Goal: Transaction & Acquisition: Purchase product/service

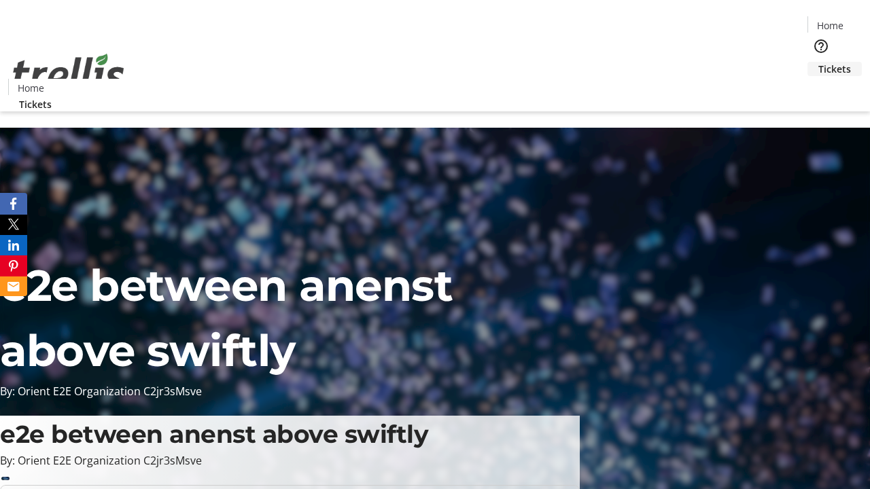
click at [818, 62] on span "Tickets" at bounding box center [834, 69] width 33 height 14
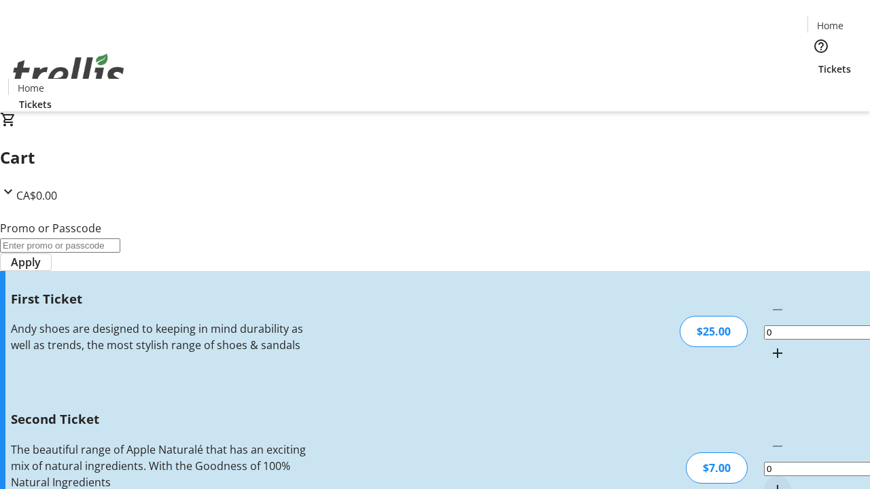
click at [769, 345] on mat-icon "Increment by one" at bounding box center [777, 353] width 16 height 16
type input "1"
click at [769, 482] on mat-icon "Increment by one" at bounding box center [777, 490] width 16 height 16
type input "2"
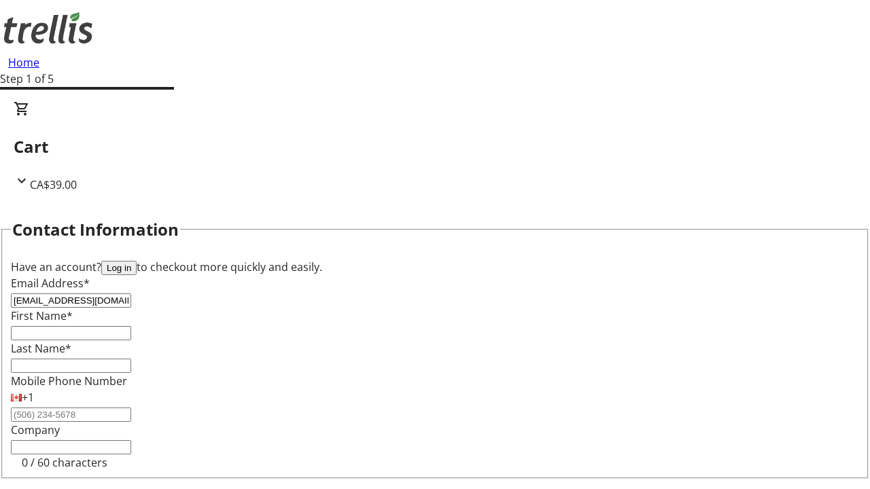
type input "[EMAIL_ADDRESS][DOMAIN_NAME]"
type input "Baby"
type input "Ernser"
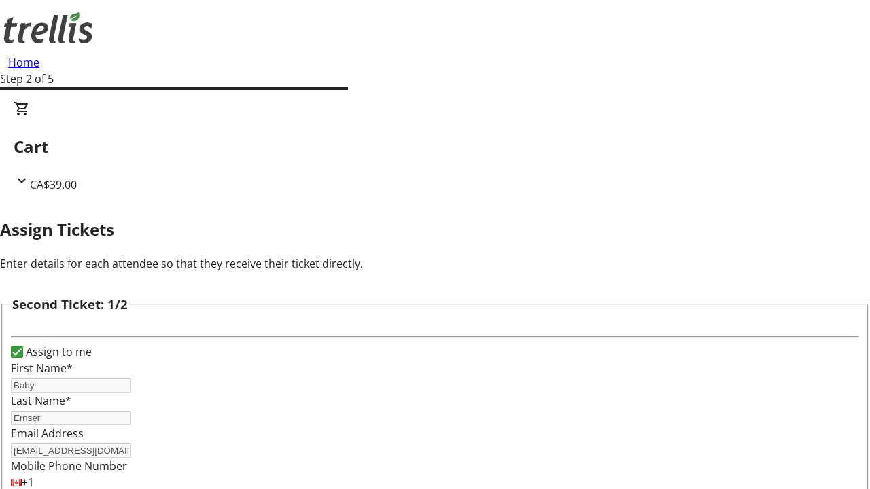
type input "[PERSON_NAME]"
type input "[PERSON_NAME][EMAIL_ADDRESS][DOMAIN_NAME]"
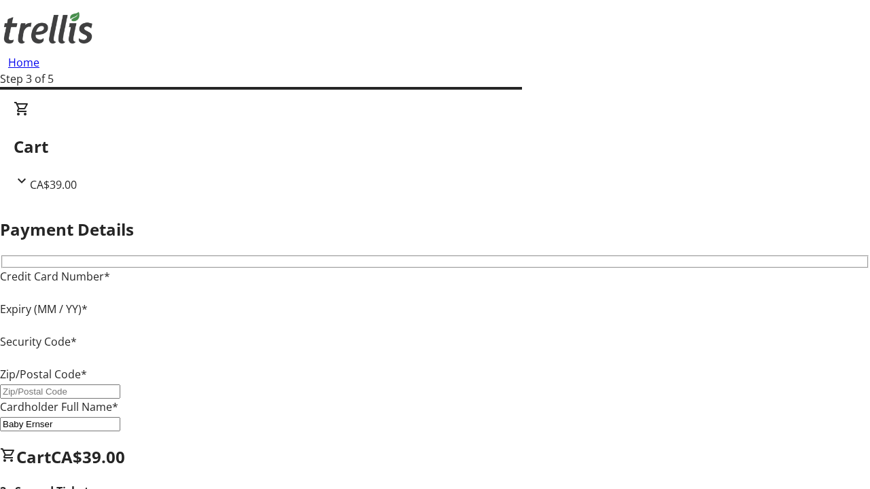
type input "V1Y 0C2"
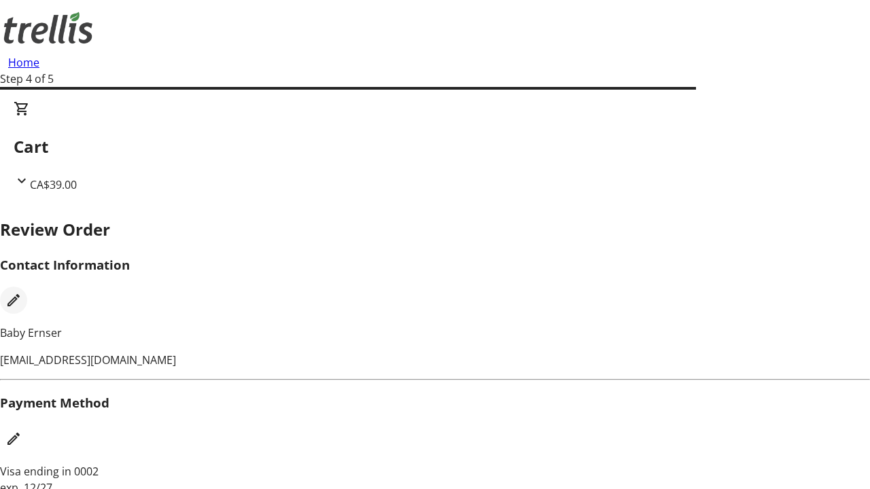
click at [22, 292] on mat-icon "Edit Contact Information" at bounding box center [13, 300] width 16 height 16
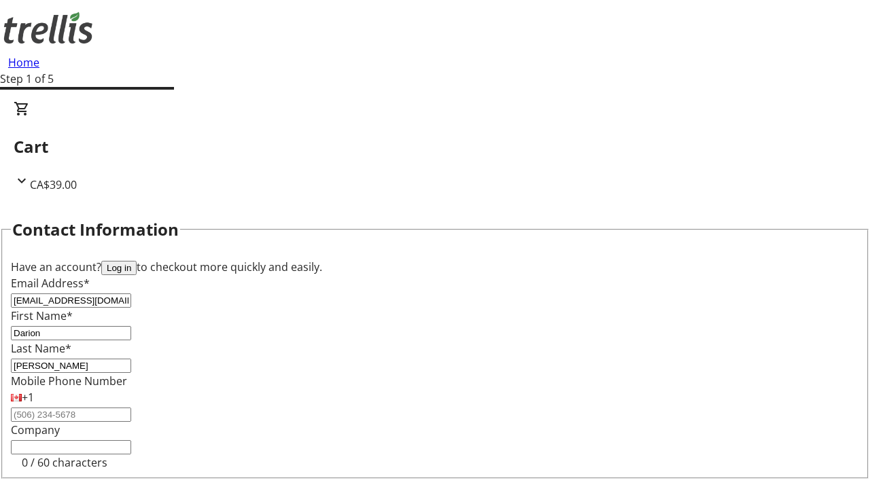
type input "[PERSON_NAME]"
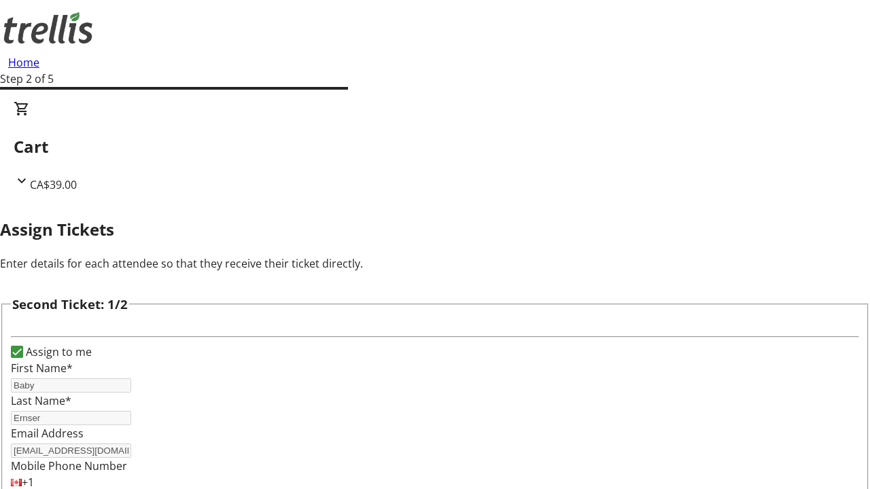
type input "New"
type input "Name"
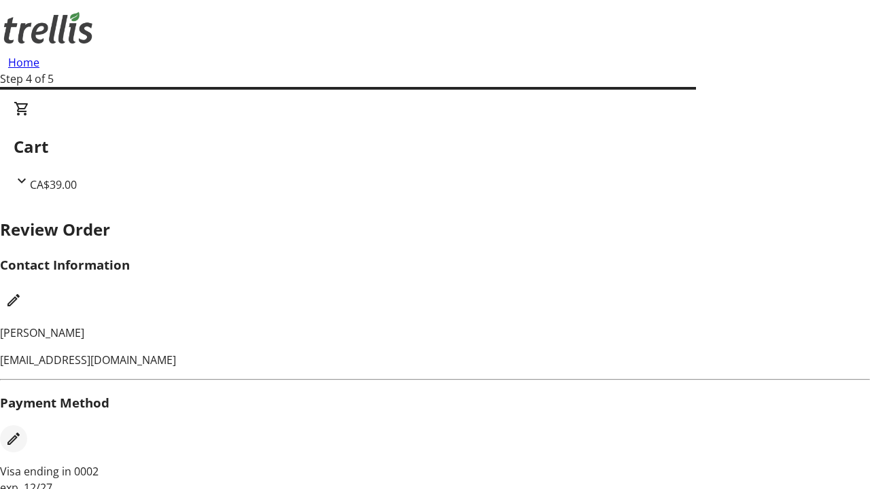
click at [22, 431] on mat-icon "Edit Payment Method" at bounding box center [13, 439] width 16 height 16
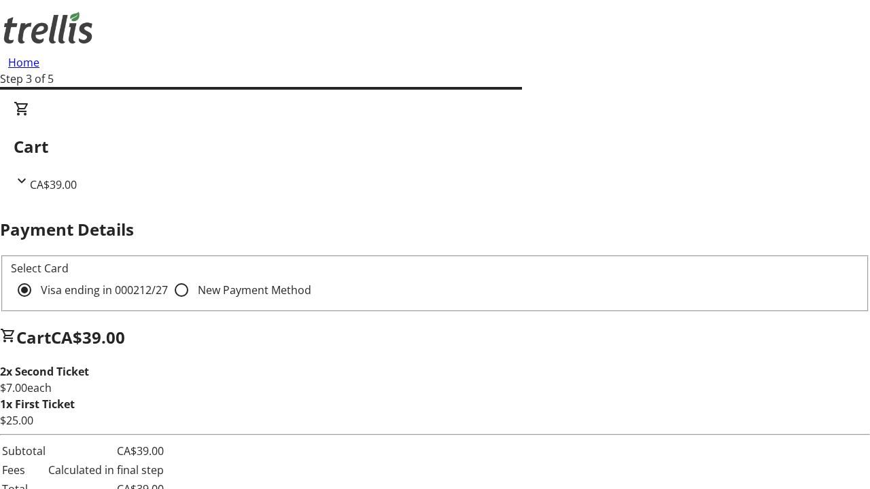
click at [168, 276] on input "New Payment Method" at bounding box center [181, 289] width 27 height 27
radio input "true"
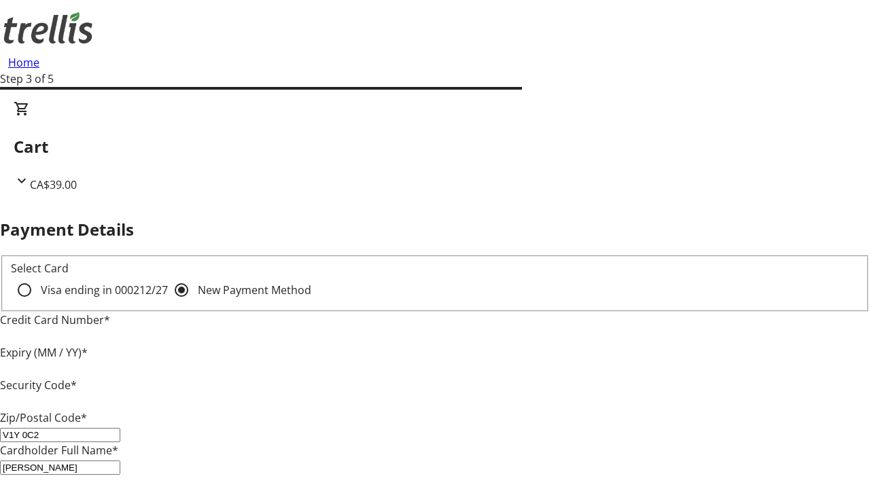
type input "V1Y 0C2"
